Goal: Information Seeking & Learning: Find specific page/section

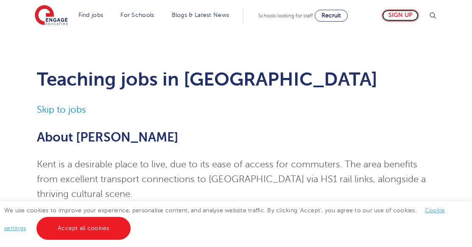
click at [402, 14] on link "Sign up" at bounding box center [400, 15] width 37 height 12
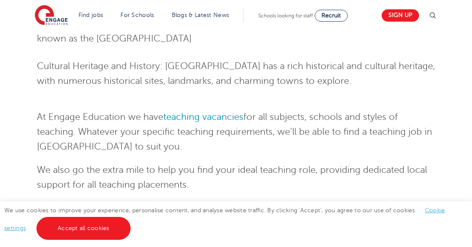
scroll to position [1063, 0]
click at [229, 112] on link "teaching vacancies" at bounding box center [203, 117] width 80 height 10
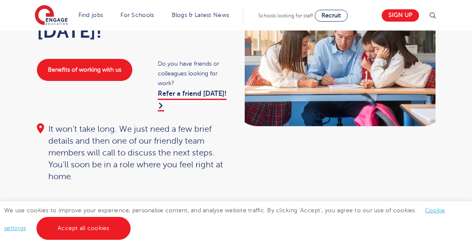
scroll to position [85, 0]
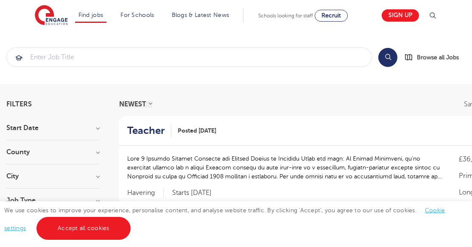
scroll to position [66, 0]
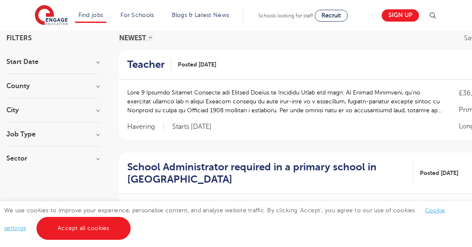
click at [97, 87] on h3 "County" at bounding box center [52, 86] width 93 height 7
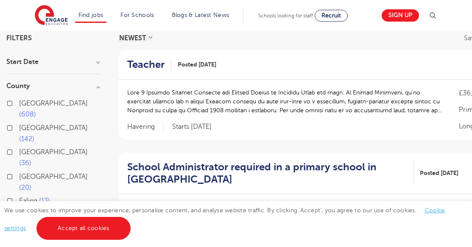
click at [36, 211] on button "Show more" at bounding box center [24, 215] width 36 height 8
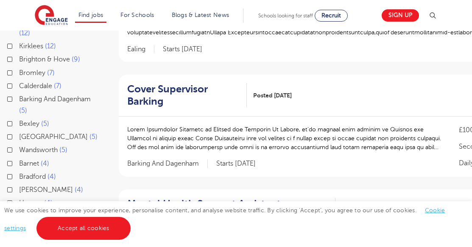
scroll to position [259, 0]
click at [19, 211] on label "Kent 4" at bounding box center [31, 216] width 24 height 11
click at [19, 212] on input "Kent 4" at bounding box center [22, 215] width 6 height 6
checkbox input "true"
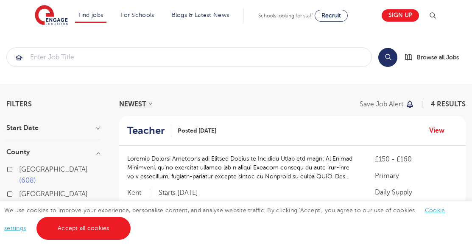
scroll to position [259, 0]
